Goal: Transaction & Acquisition: Purchase product/service

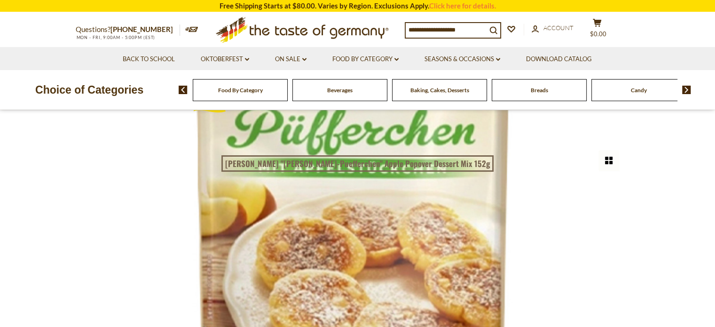
click at [406, 174] on header "**********" at bounding box center [358, 162] width 564 height 29
click at [432, 93] on span "Baking, Cakes, Desserts" at bounding box center [439, 89] width 59 height 7
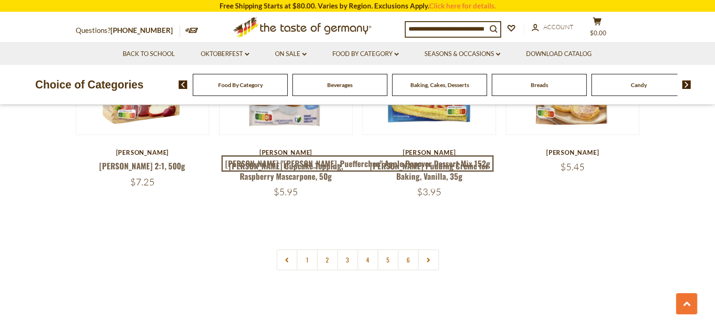
scroll to position [2303, 0]
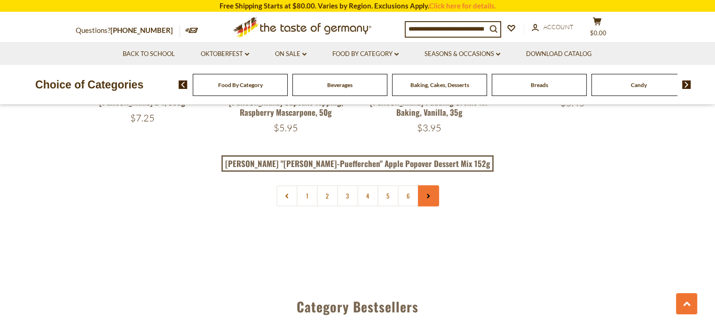
click at [426, 194] on icon at bounding box center [428, 196] width 6 height 5
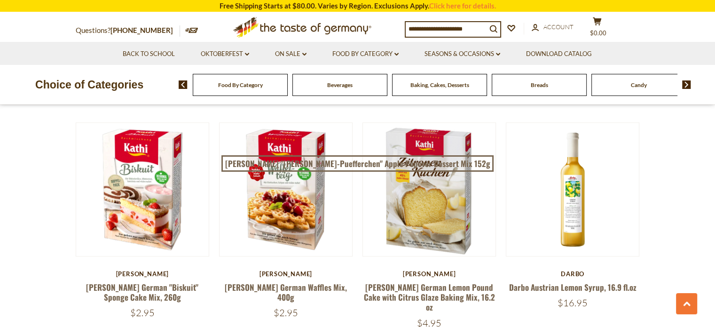
scroll to position [1128, 0]
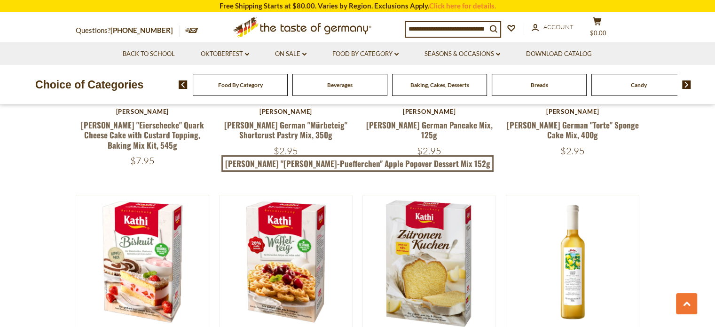
scroll to position [2303, 0]
